Goal: Find specific page/section: Find specific page/section

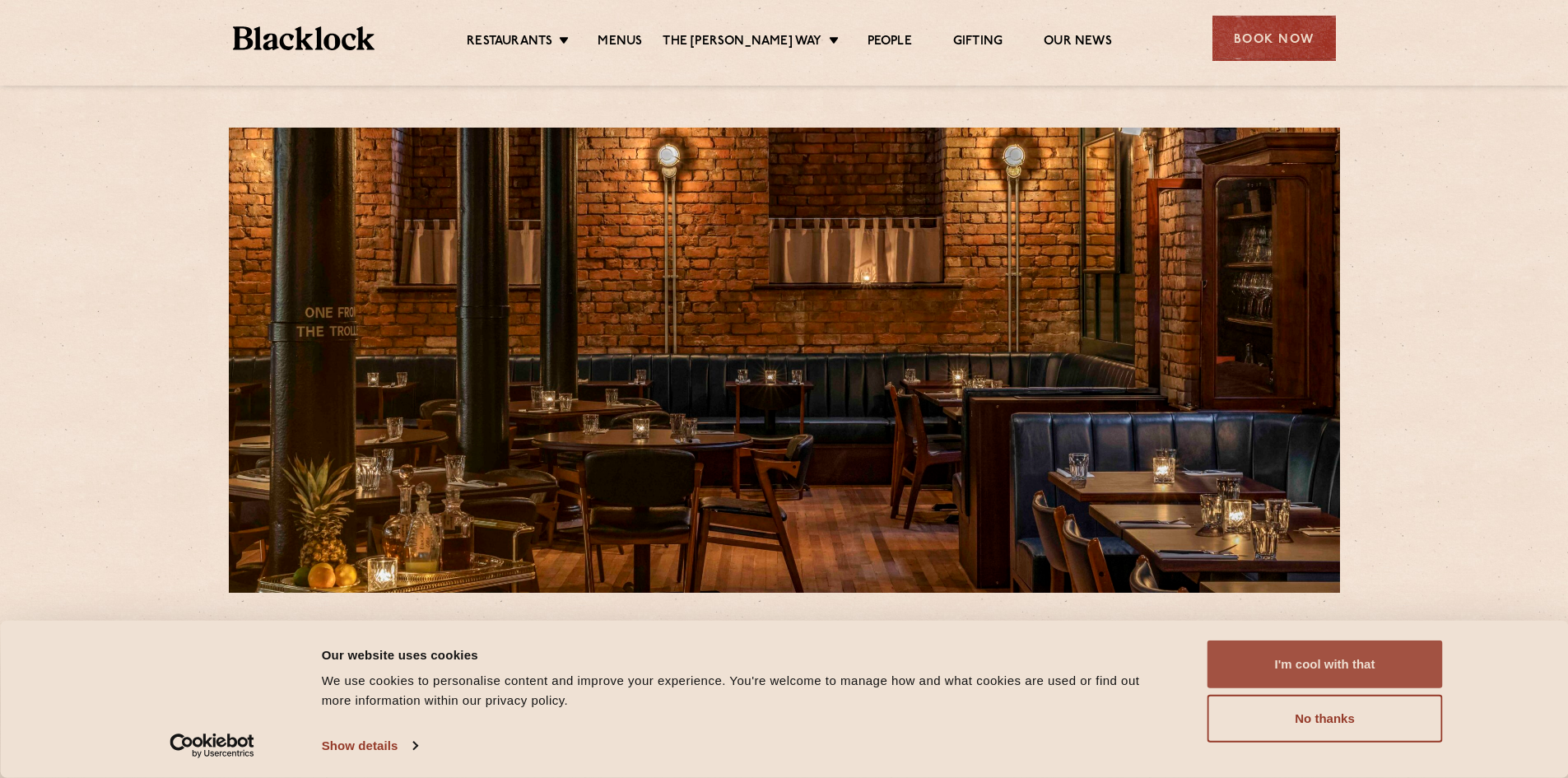
click at [1326, 670] on button "I'm cool with that" at bounding box center [1325, 664] width 236 height 48
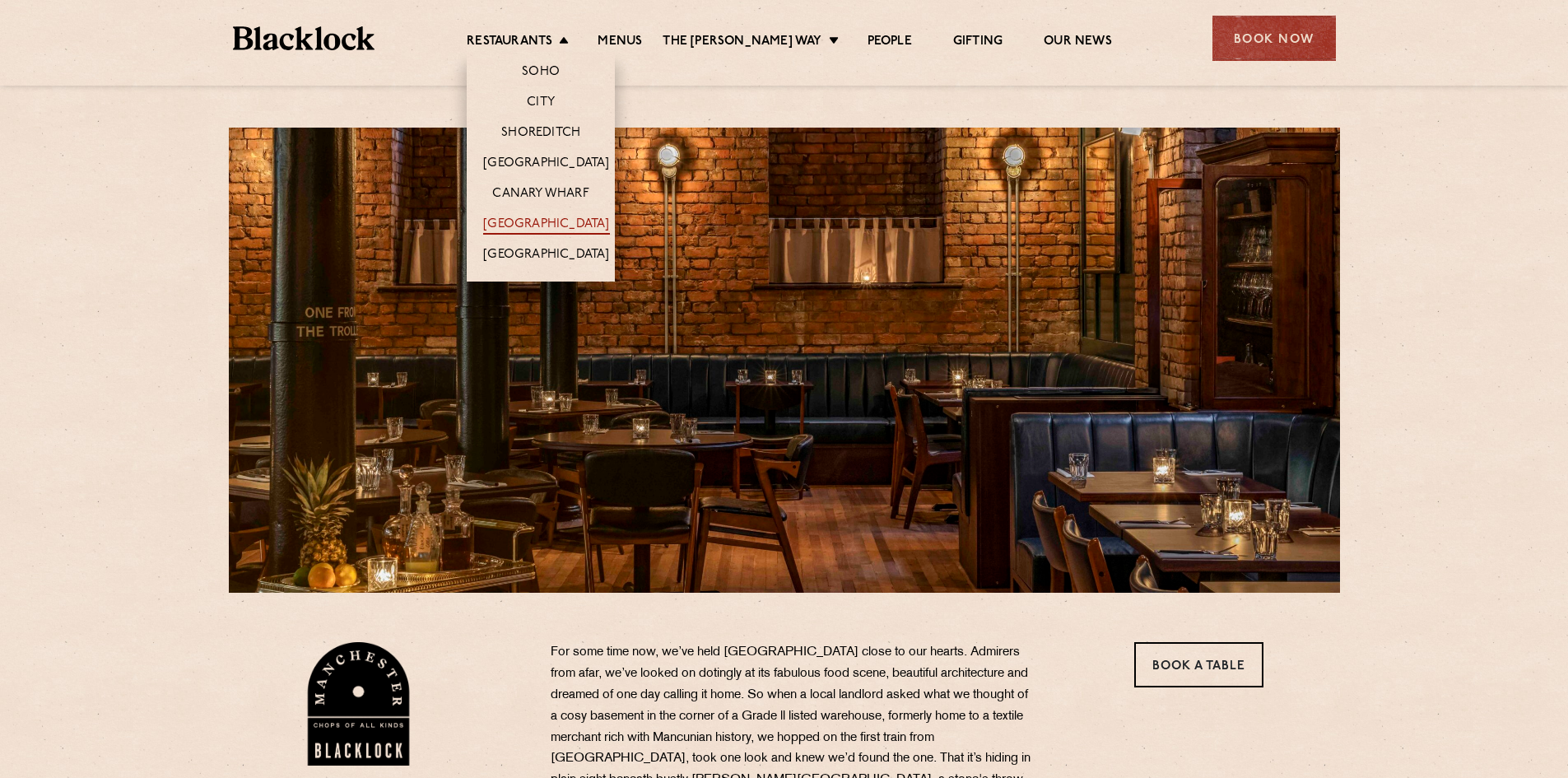
click at [595, 225] on link "[GEOGRAPHIC_DATA]" at bounding box center [546, 225] width 126 height 18
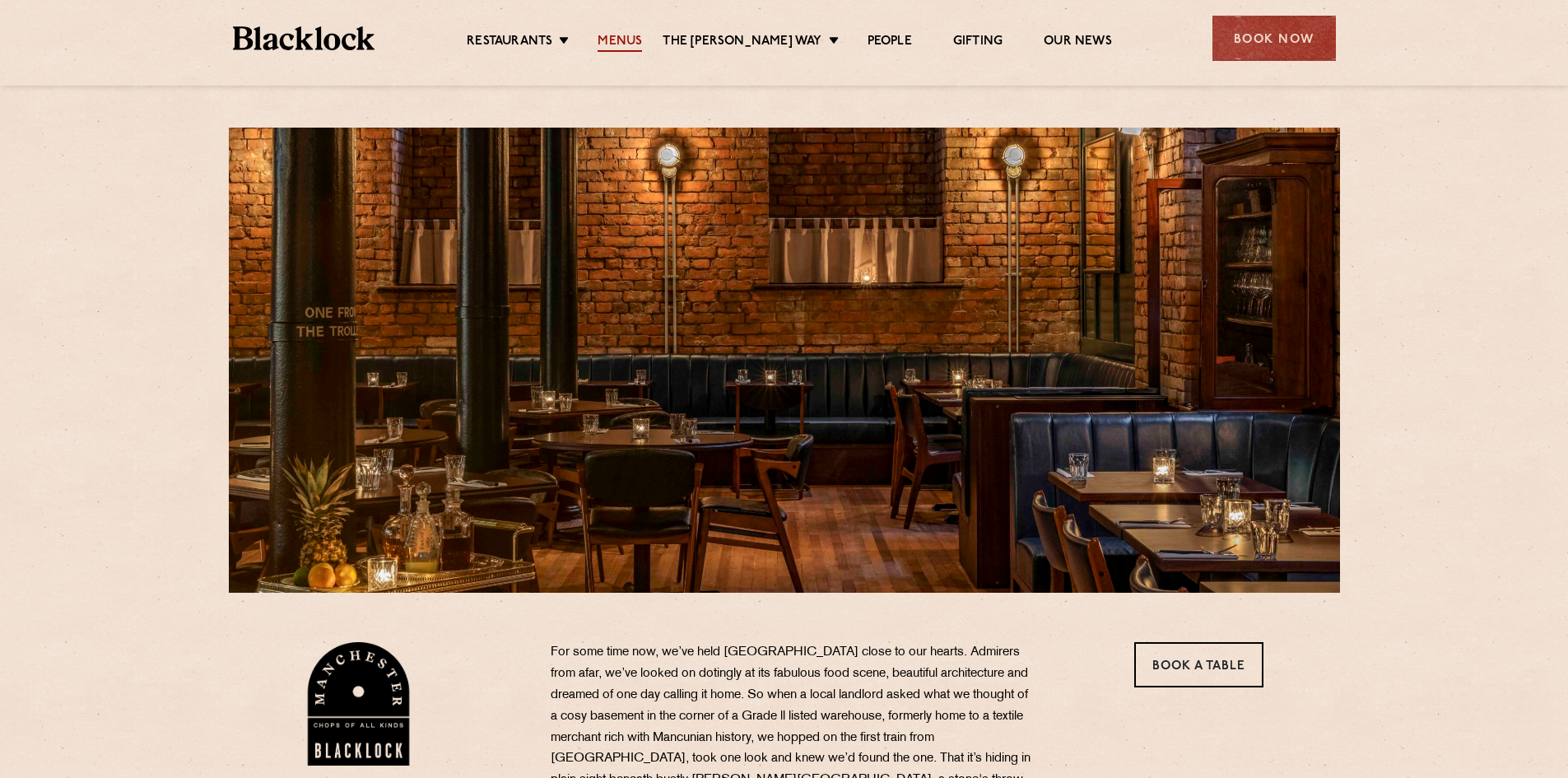
click at [635, 34] on link "Menus" at bounding box center [619, 42] width 44 height 18
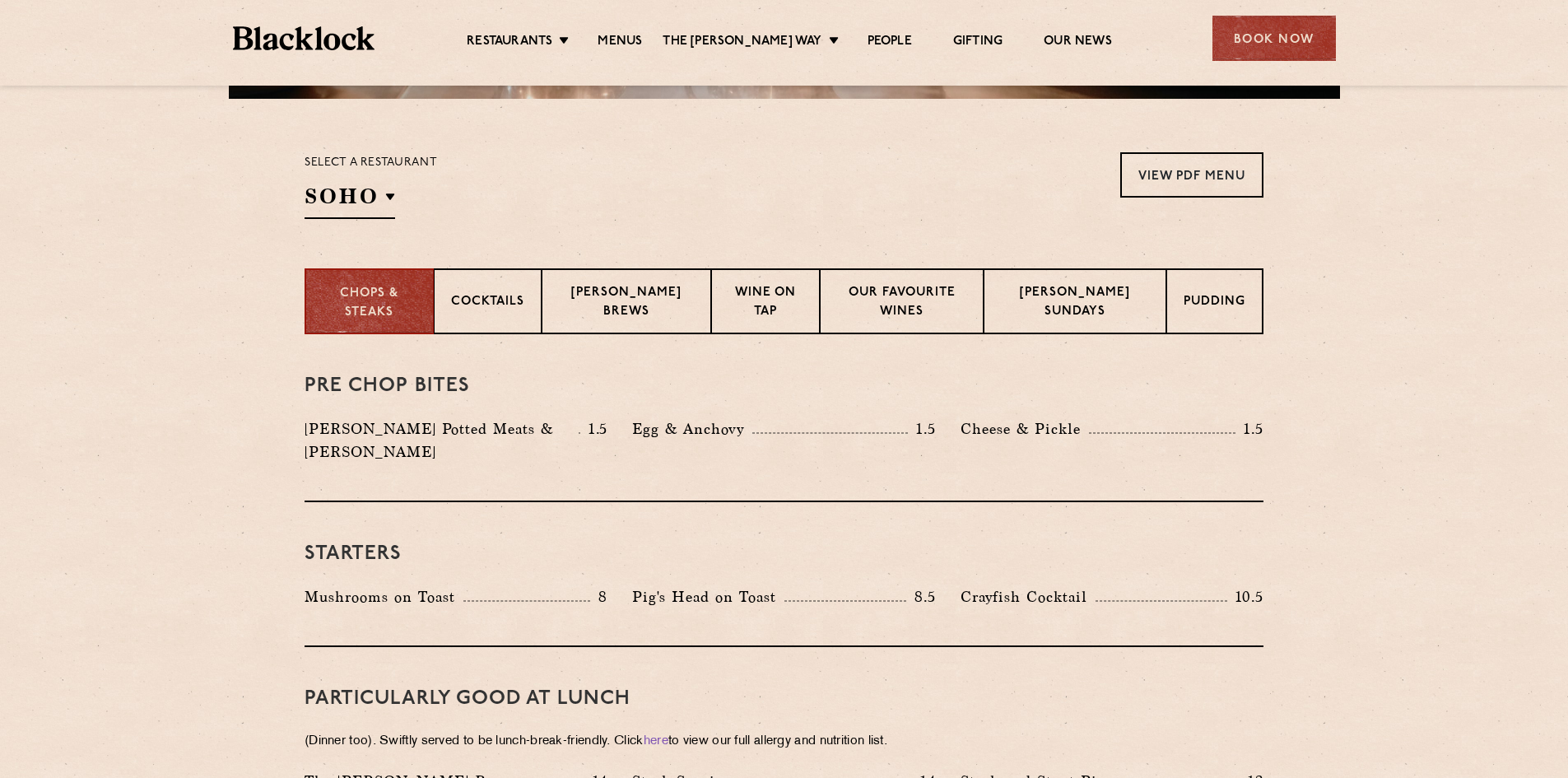
scroll to position [576, 0]
